Goal: Task Accomplishment & Management: Manage account settings

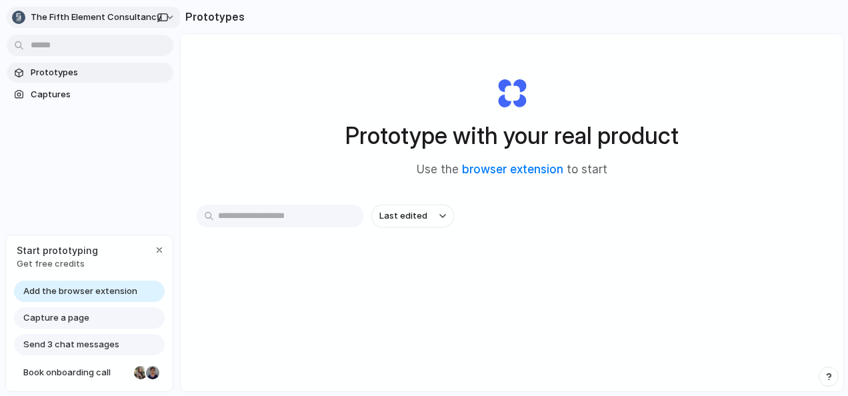
click at [141, 16] on span "The Fifth Element Consultancy" at bounding box center [96, 17] width 131 height 13
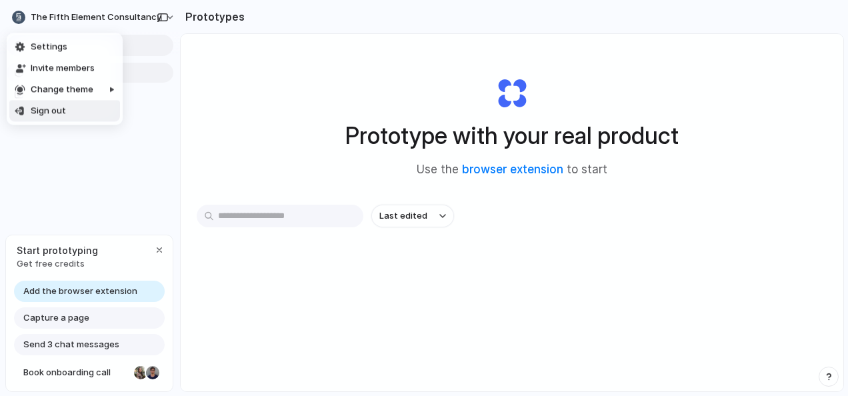
click at [61, 182] on div "Settings Invite members Change theme Sign out" at bounding box center [424, 198] width 848 height 396
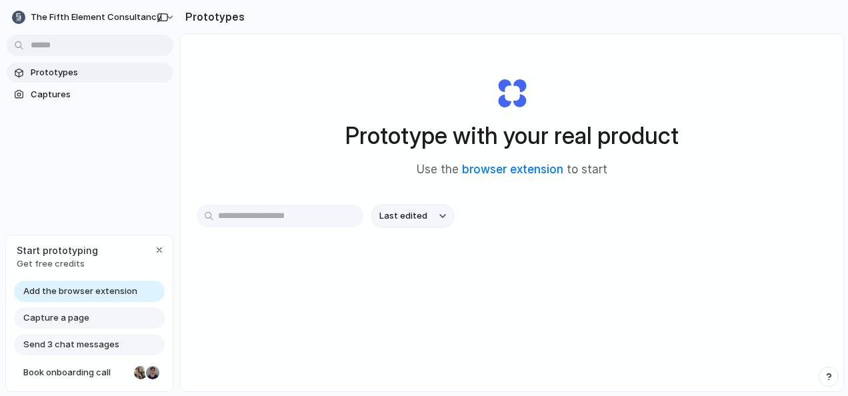
click at [409, 219] on span "Last edited" at bounding box center [403, 215] width 48 height 13
click at [409, 219] on div "Last edited Last created Alphabetical" at bounding box center [424, 198] width 848 height 396
click at [499, 171] on link "browser extension" at bounding box center [512, 169] width 101 height 13
click at [79, 21] on span "The Fifth Element Consultancy" at bounding box center [96, 17] width 131 height 13
click at [67, 31] on div "Settings Invite members Change theme Sign out" at bounding box center [424, 198] width 848 height 396
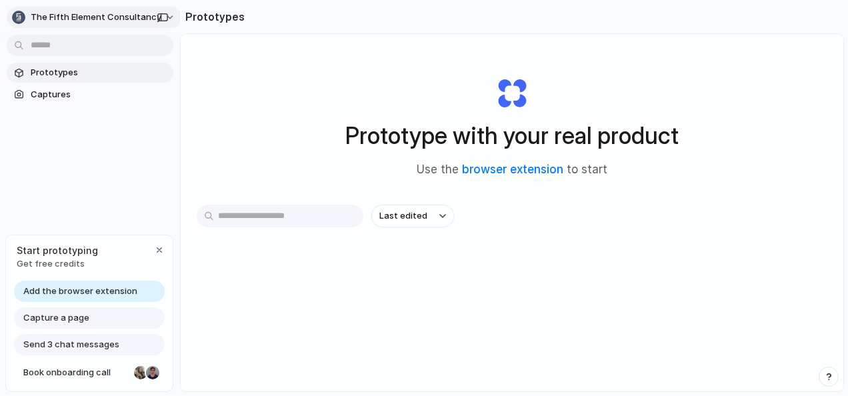
drag, startPoint x: 70, startPoint y: 4, endPoint x: 69, endPoint y: 19, distance: 14.7
click at [71, 4] on div "The Fifth Element Consultancy" at bounding box center [90, 16] width 180 height 32
click at [75, 11] on span "The Fifth Element Consultancy" at bounding box center [96, 17] width 131 height 13
click at [39, 41] on span "Settings" at bounding box center [49, 47] width 37 height 13
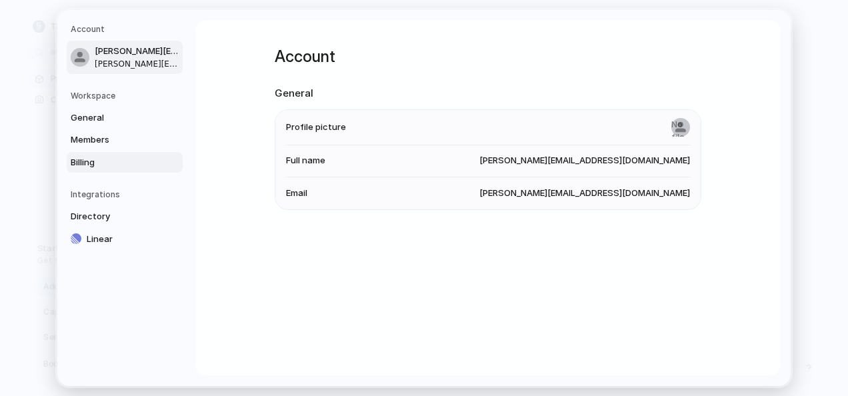
click at [95, 161] on span "Billing" at bounding box center [113, 161] width 85 height 13
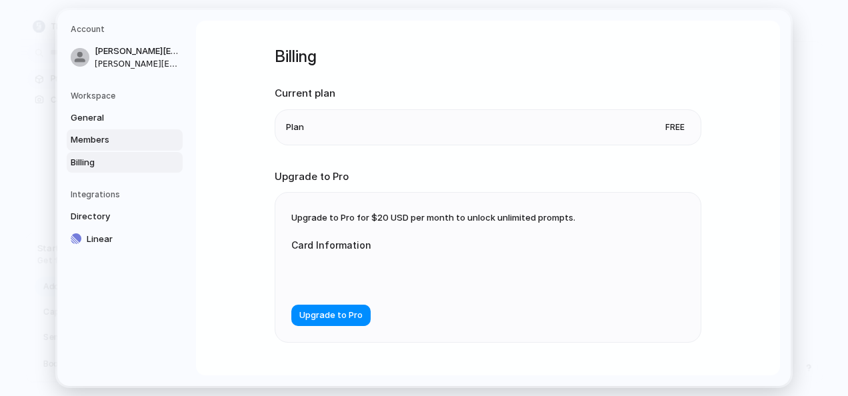
click at [94, 134] on span "Members" at bounding box center [113, 139] width 85 height 13
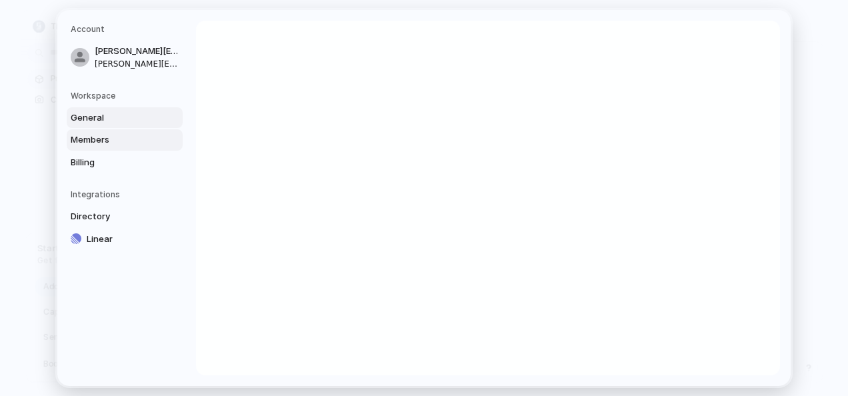
click at [96, 119] on span "General" at bounding box center [113, 117] width 85 height 13
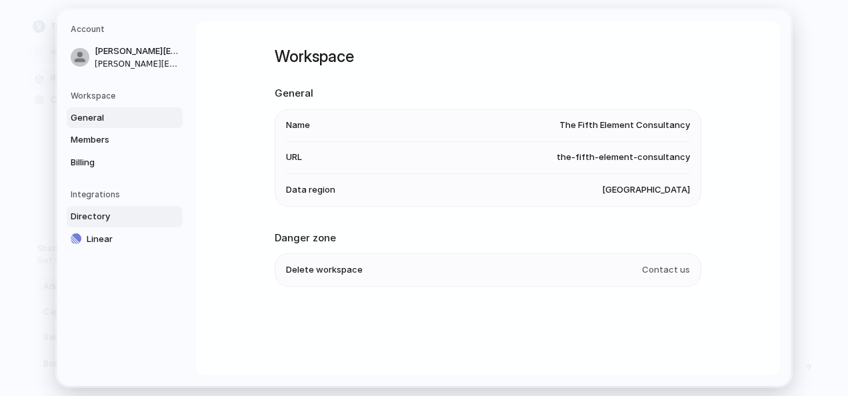
click at [101, 216] on span "Directory" at bounding box center [113, 216] width 85 height 13
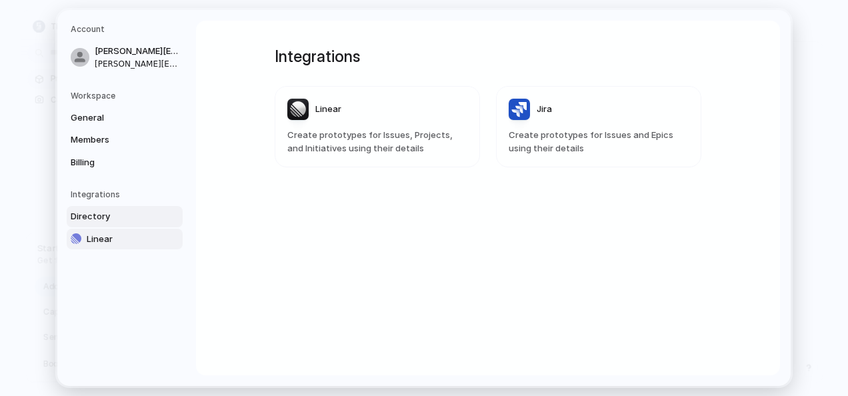
click at [97, 245] on link "Linear" at bounding box center [125, 238] width 116 height 21
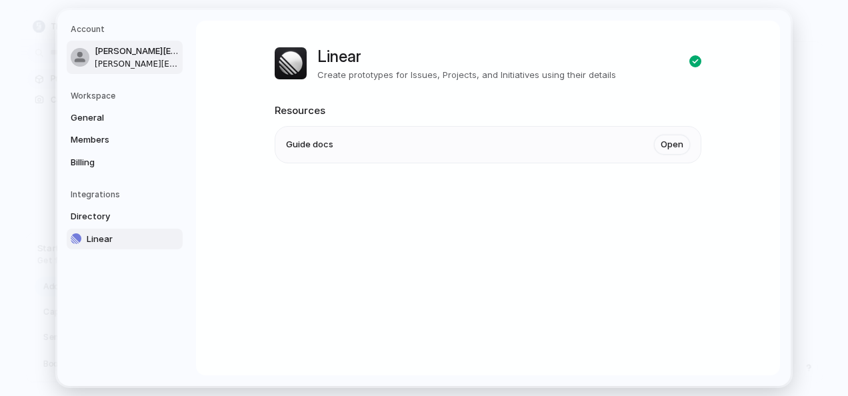
click at [119, 52] on span "[PERSON_NAME][EMAIL_ADDRESS][DOMAIN_NAME]" at bounding box center [137, 51] width 85 height 13
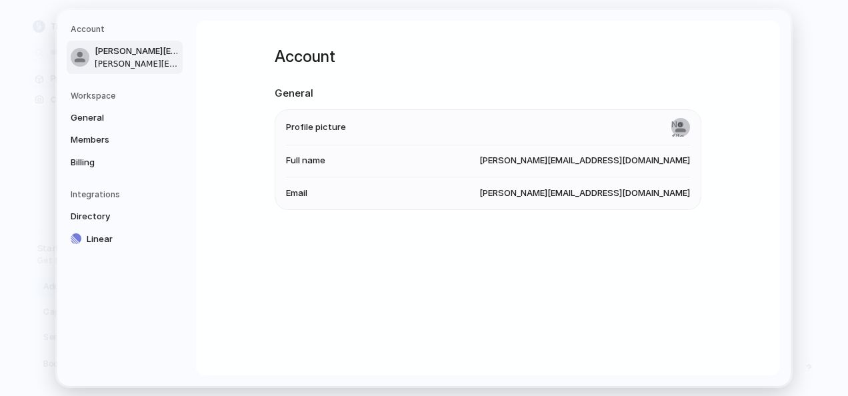
click at [655, 168] on li "Full name [PERSON_NAME][EMAIL_ADDRESS][DOMAIN_NAME]" at bounding box center [488, 161] width 404 height 32
click at [629, 190] on span "[PERSON_NAME][EMAIL_ADDRESS][DOMAIN_NAME]" at bounding box center [584, 193] width 211 height 13
click at [681, 119] on input "file" at bounding box center [680, 126] width 19 height 19
click at [89, 115] on span "General" at bounding box center [113, 117] width 85 height 13
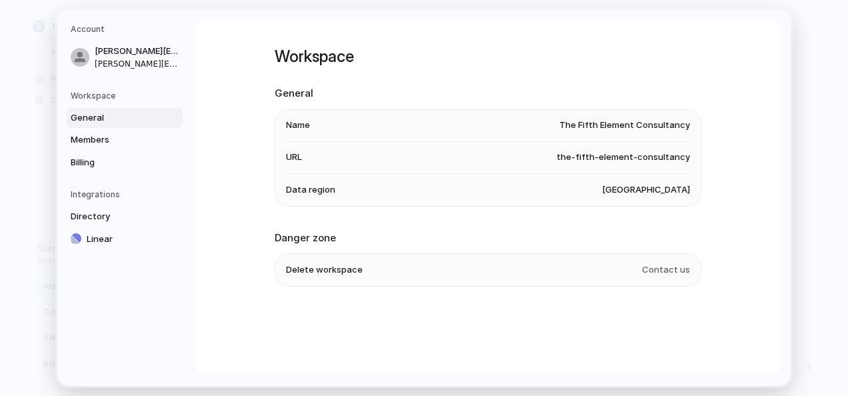
click at [681, 279] on li "Delete workspace Contact us" at bounding box center [488, 270] width 404 height 32
drag, startPoint x: 393, startPoint y: 269, endPoint x: 359, endPoint y: 269, distance: 34.7
click at [376, 270] on li "Delete workspace Contact us" at bounding box center [488, 270] width 404 height 32
click at [356, 269] on li "Delete workspace Contact us" at bounding box center [488, 270] width 404 height 32
click at [351, 269] on span "Delete workspace" at bounding box center [324, 269] width 77 height 13
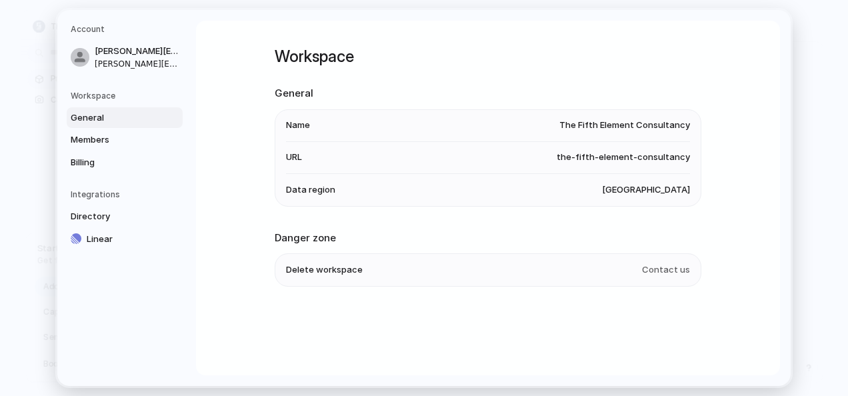
drag, startPoint x: 345, startPoint y: 269, endPoint x: 311, endPoint y: 275, distance: 34.5
click at [339, 269] on span "Delete workspace" at bounding box center [324, 269] width 77 height 13
drag, startPoint x: 317, startPoint y: 274, endPoint x: 453, endPoint y: 283, distance: 136.3
click at [417, 283] on li "Delete workspace Contact us" at bounding box center [488, 270] width 404 height 32
drag, startPoint x: 623, startPoint y: 287, endPoint x: 631, endPoint y: 287, distance: 7.3
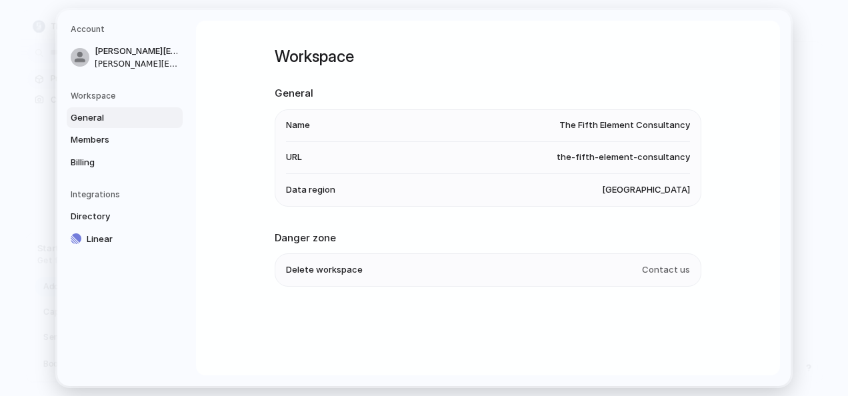
click at [631, 287] on ul "Delete workspace Contact us" at bounding box center [488, 269] width 427 height 33
click at [661, 282] on li "Delete workspace Contact us" at bounding box center [488, 270] width 404 height 32
click at [665, 279] on li "Delete workspace Contact us" at bounding box center [488, 270] width 404 height 32
drag, startPoint x: 275, startPoint y: 157, endPoint x: 556, endPoint y: 165, distance: 280.8
click at [556, 165] on ul "Name The Fifth Element Consultancy URL the-fifth-element-consultancy Data regio…" at bounding box center [488, 157] width 427 height 97
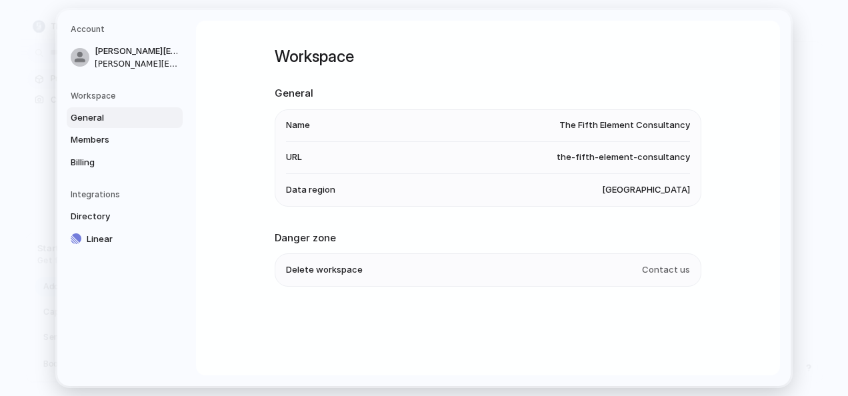
drag, startPoint x: 553, startPoint y: 160, endPoint x: 677, endPoint y: 150, distance: 123.7
click at [667, 152] on li "URL the-fifth-element-consultancy" at bounding box center [488, 157] width 404 height 32
click at [96, 138] on span "Members" at bounding box center [113, 139] width 85 height 13
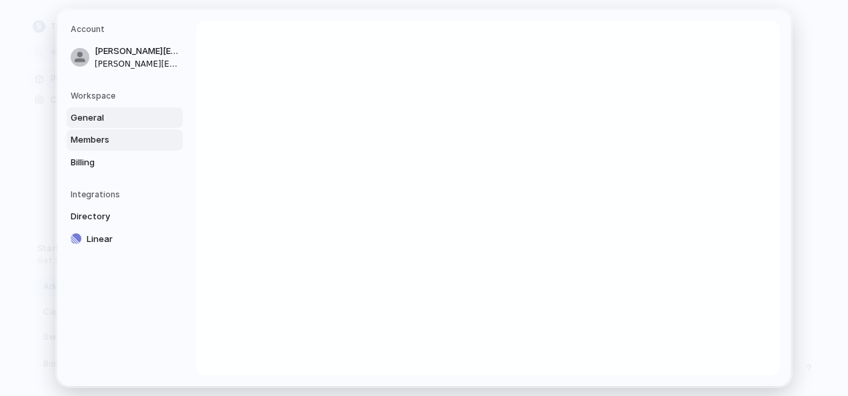
click at [110, 115] on span "General" at bounding box center [113, 117] width 85 height 13
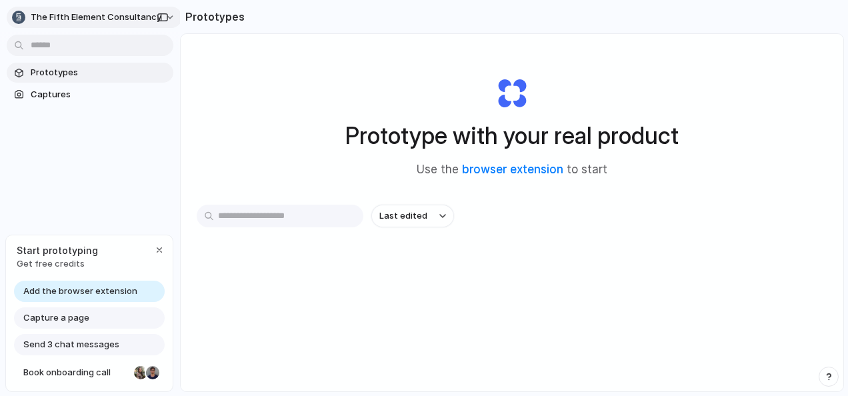
click at [55, 19] on span "The Fifth Element Consultancy" at bounding box center [96, 17] width 131 height 13
click at [121, 223] on div "Settings Invite members Change theme Sign out" at bounding box center [424, 198] width 848 height 396
click at [423, 219] on span "Last edited" at bounding box center [403, 215] width 48 height 13
click at [287, 130] on div "Last edited Last created Alphabetical" at bounding box center [424, 198] width 848 height 396
click at [34, 27] on button "The Fifth Element Consultancy" at bounding box center [94, 17] width 175 height 21
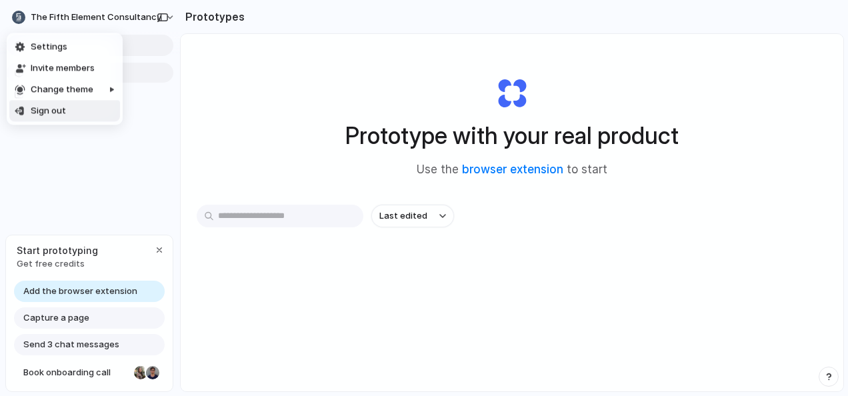
click at [44, 114] on span "Sign out" at bounding box center [48, 111] width 35 height 13
